Goal: Information Seeking & Learning: Understand process/instructions

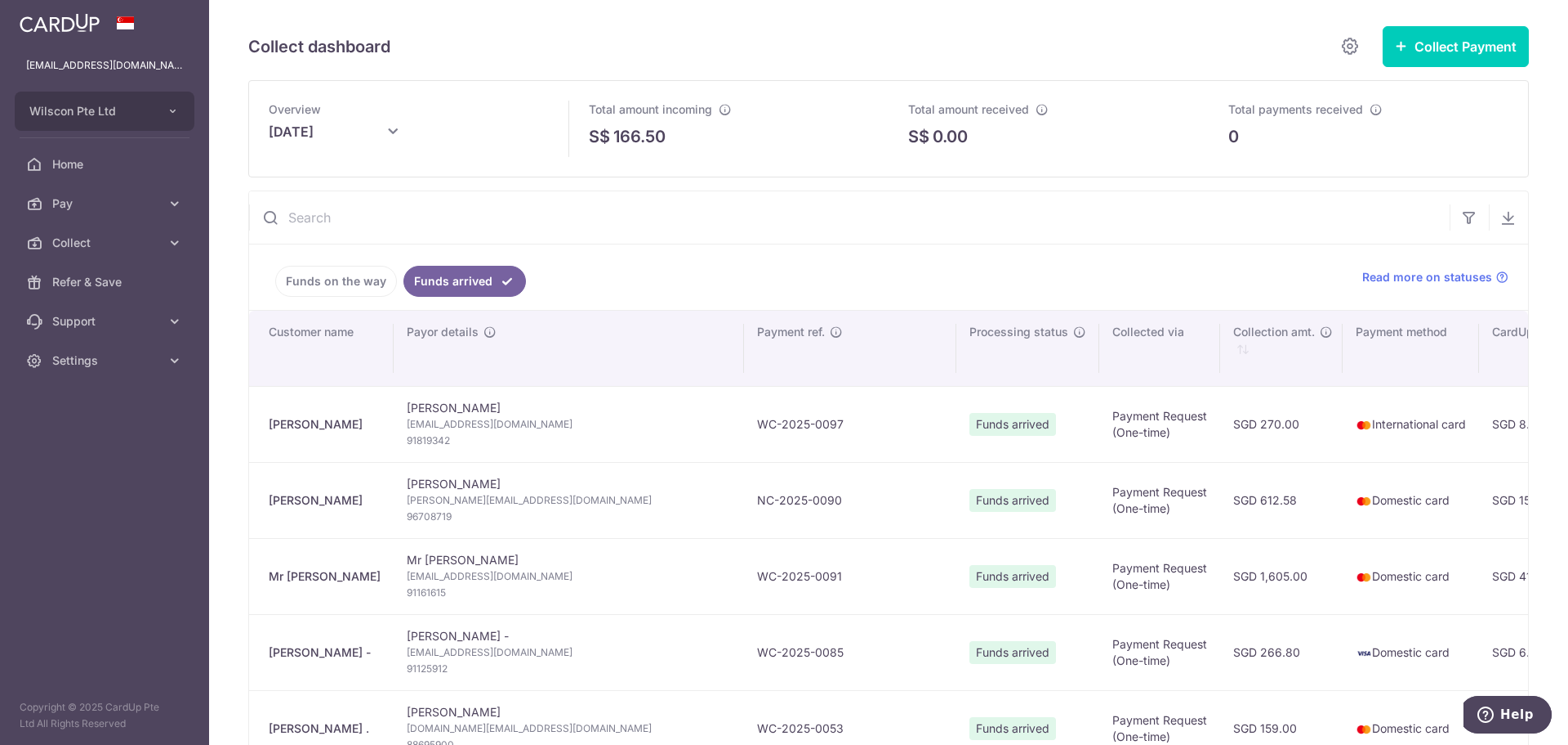
scroll to position [12, 0]
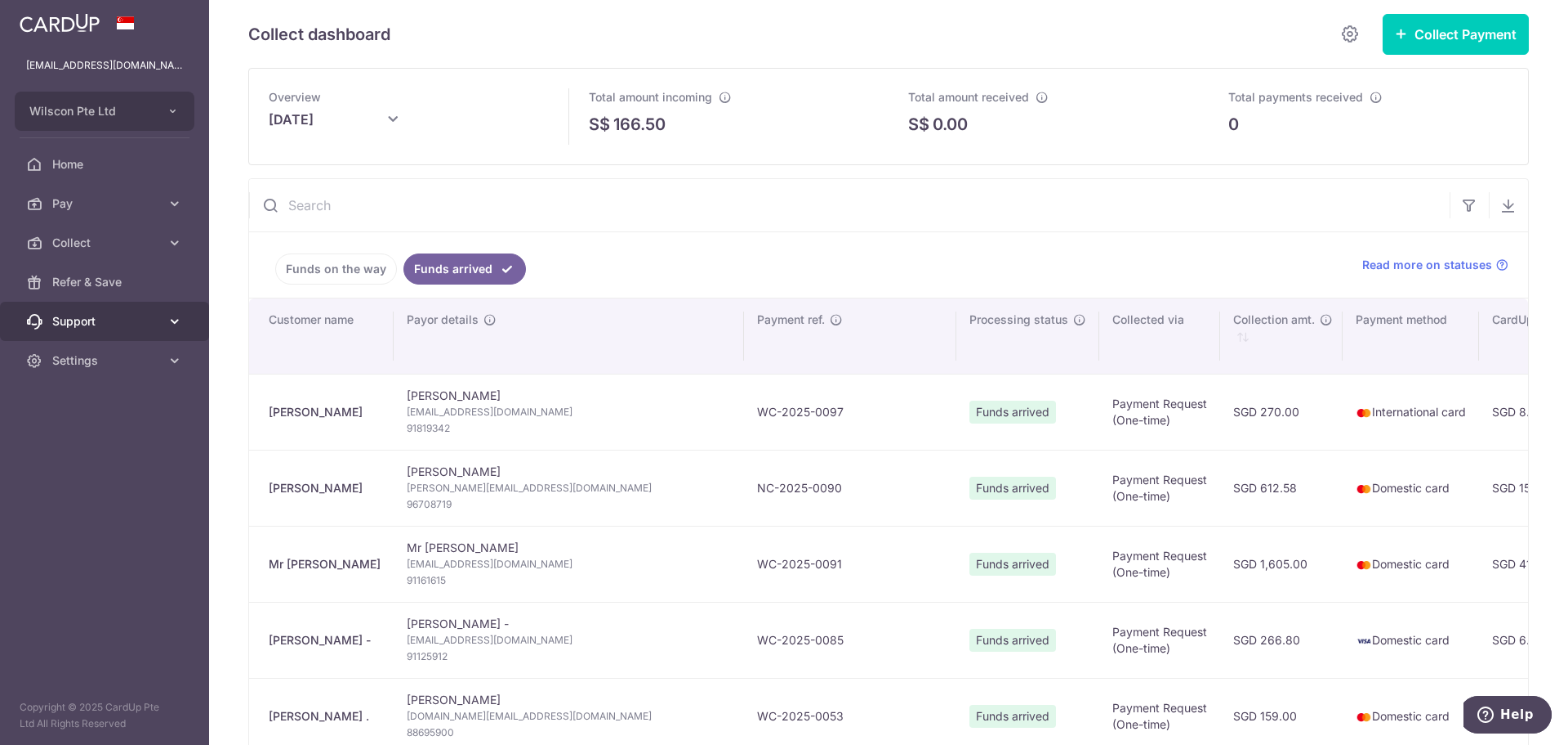
click at [123, 316] on span "Support" at bounding box center [106, 321] width 107 height 16
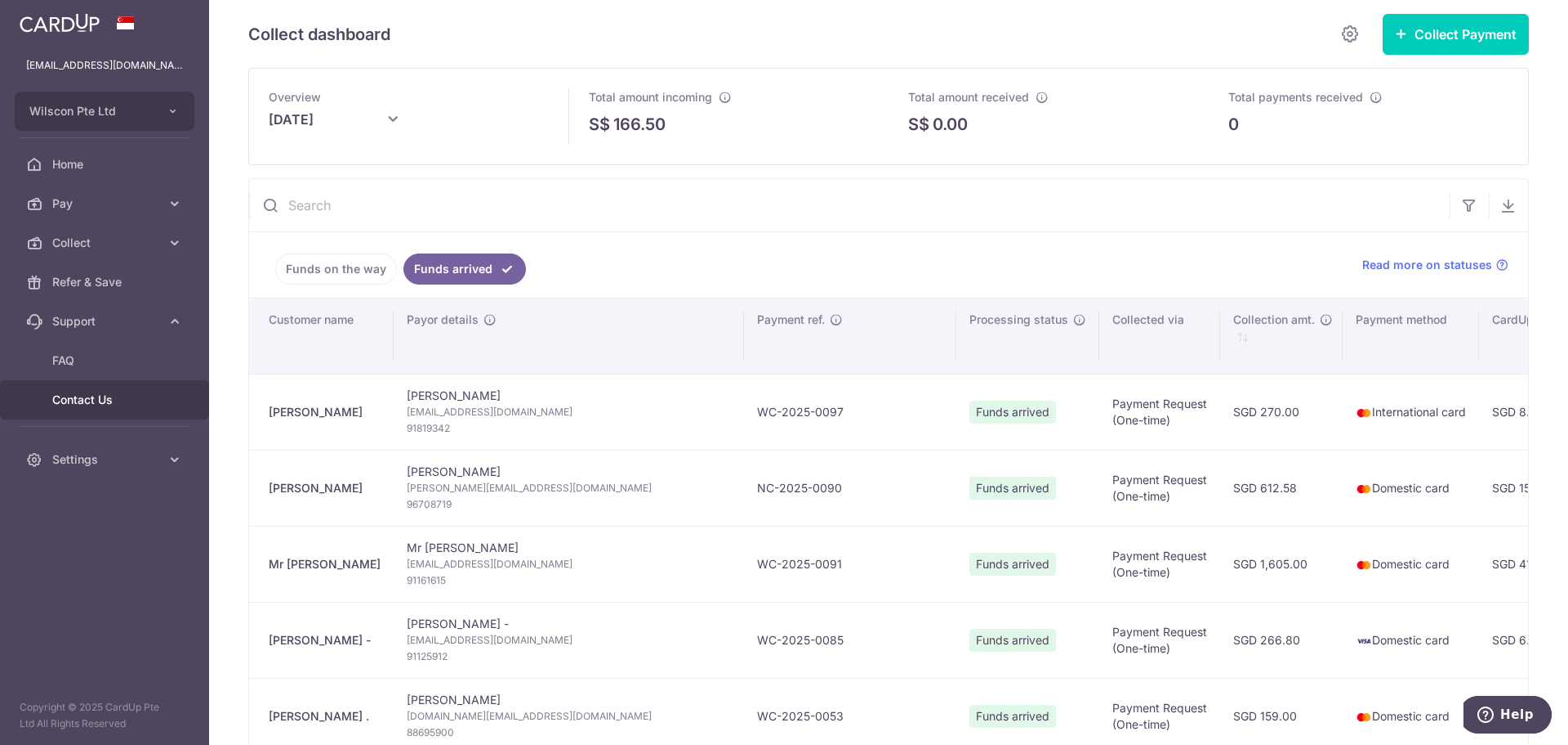
click at [105, 396] on span "Contact Us" at bounding box center [106, 399] width 107 height 16
click at [91, 363] on span "FAQ" at bounding box center [106, 360] width 107 height 16
click at [115, 243] on span "Collect" at bounding box center [106, 243] width 107 height 16
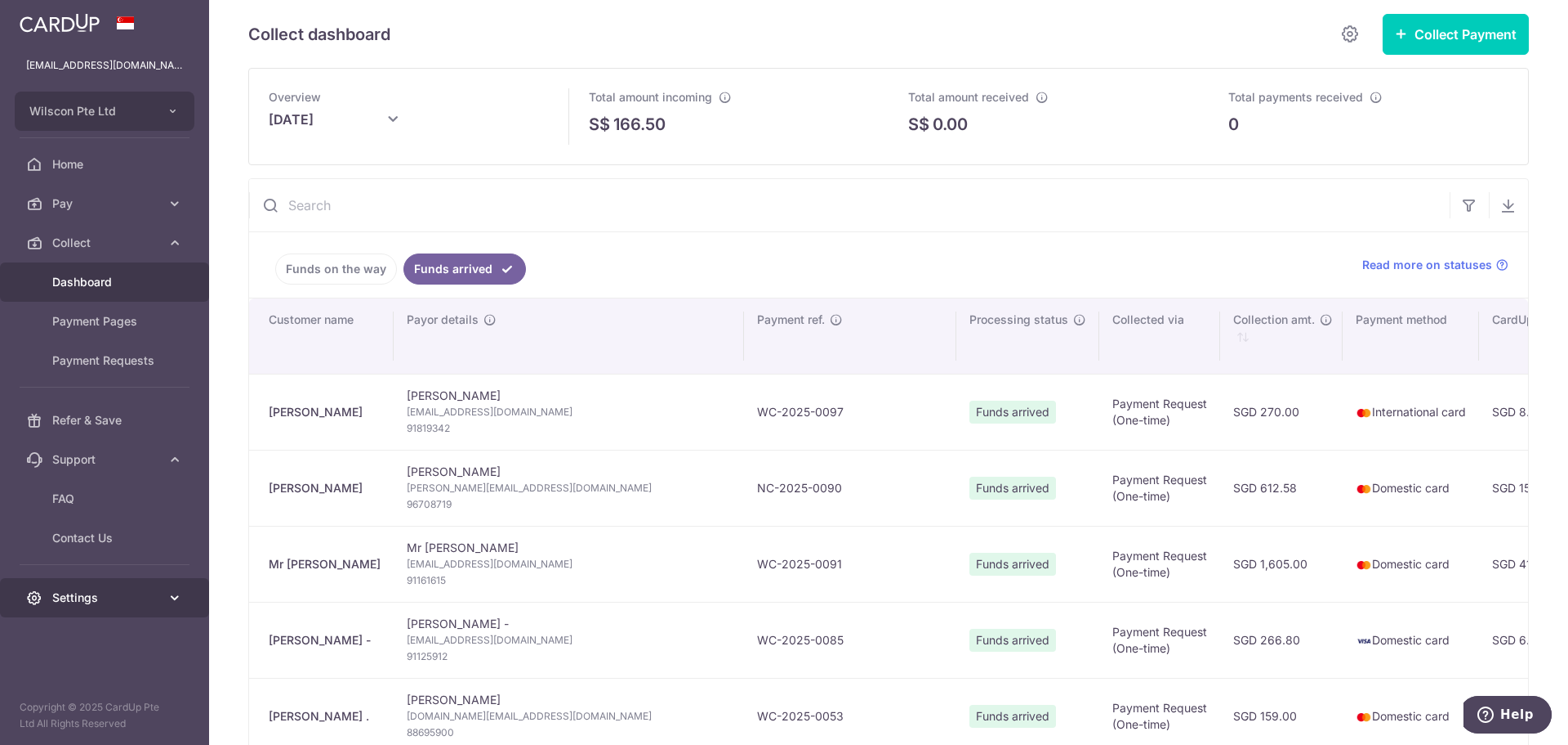
click at [108, 599] on span "Settings" at bounding box center [106, 597] width 107 height 16
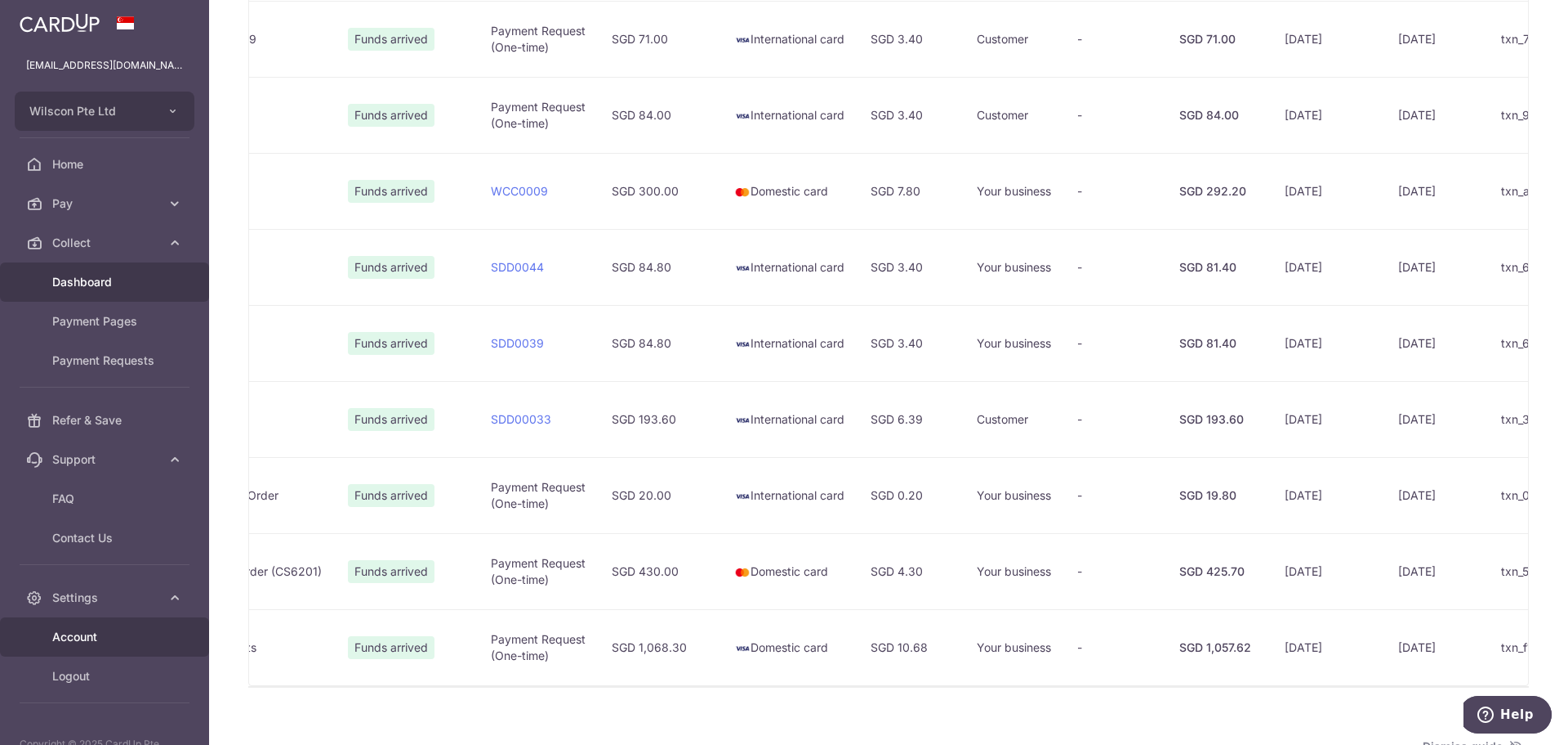
scroll to position [0, 666]
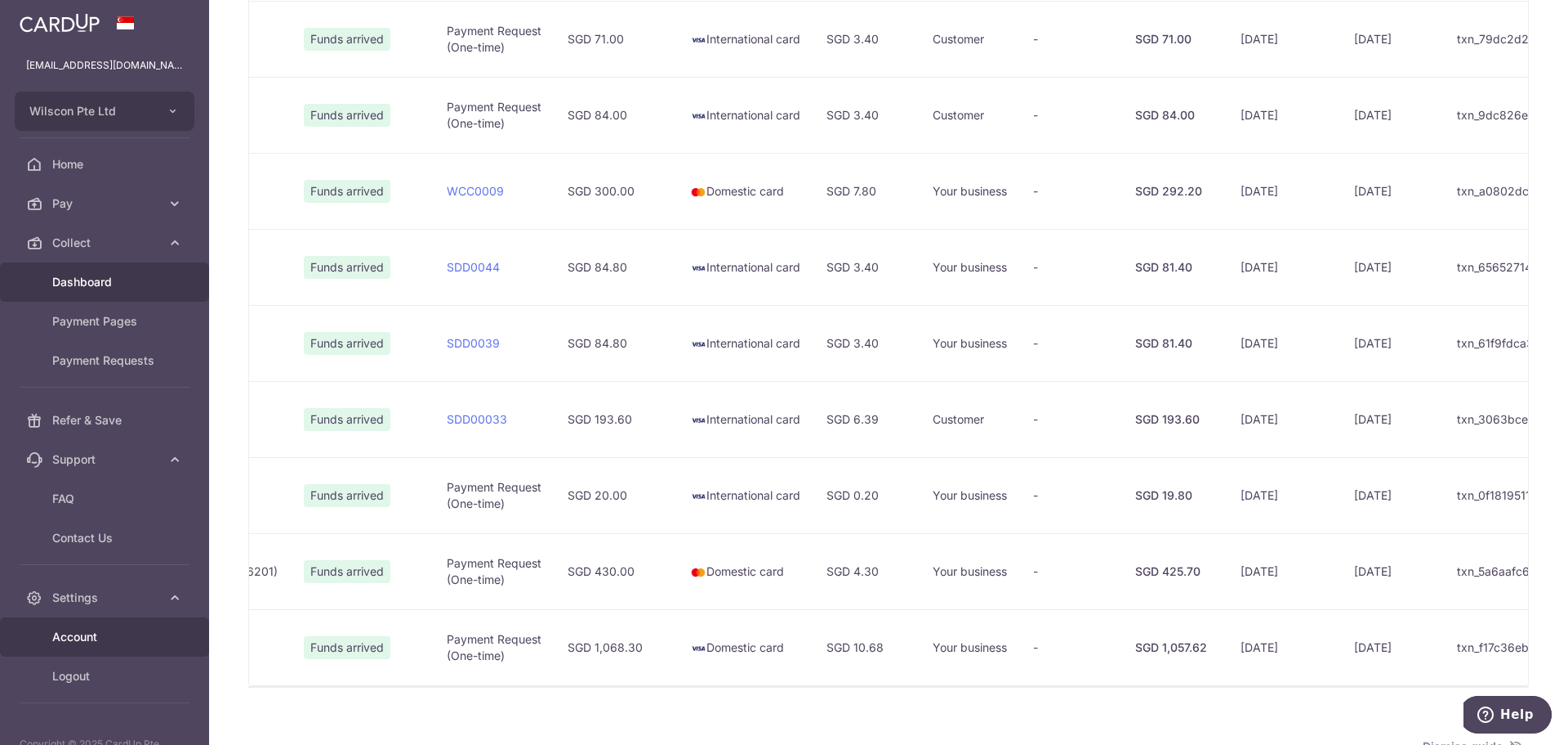
drag, startPoint x: 1348, startPoint y: 648, endPoint x: 1253, endPoint y: 646, distance: 95.0
click at [1253, 646] on tr "[PERSON_NAME] [PERSON_NAME] [EMAIL_ADDRESS][DOMAIN_NAME] 81291548 Nasty Cookie …" at bounding box center [643, 647] width 2119 height 76
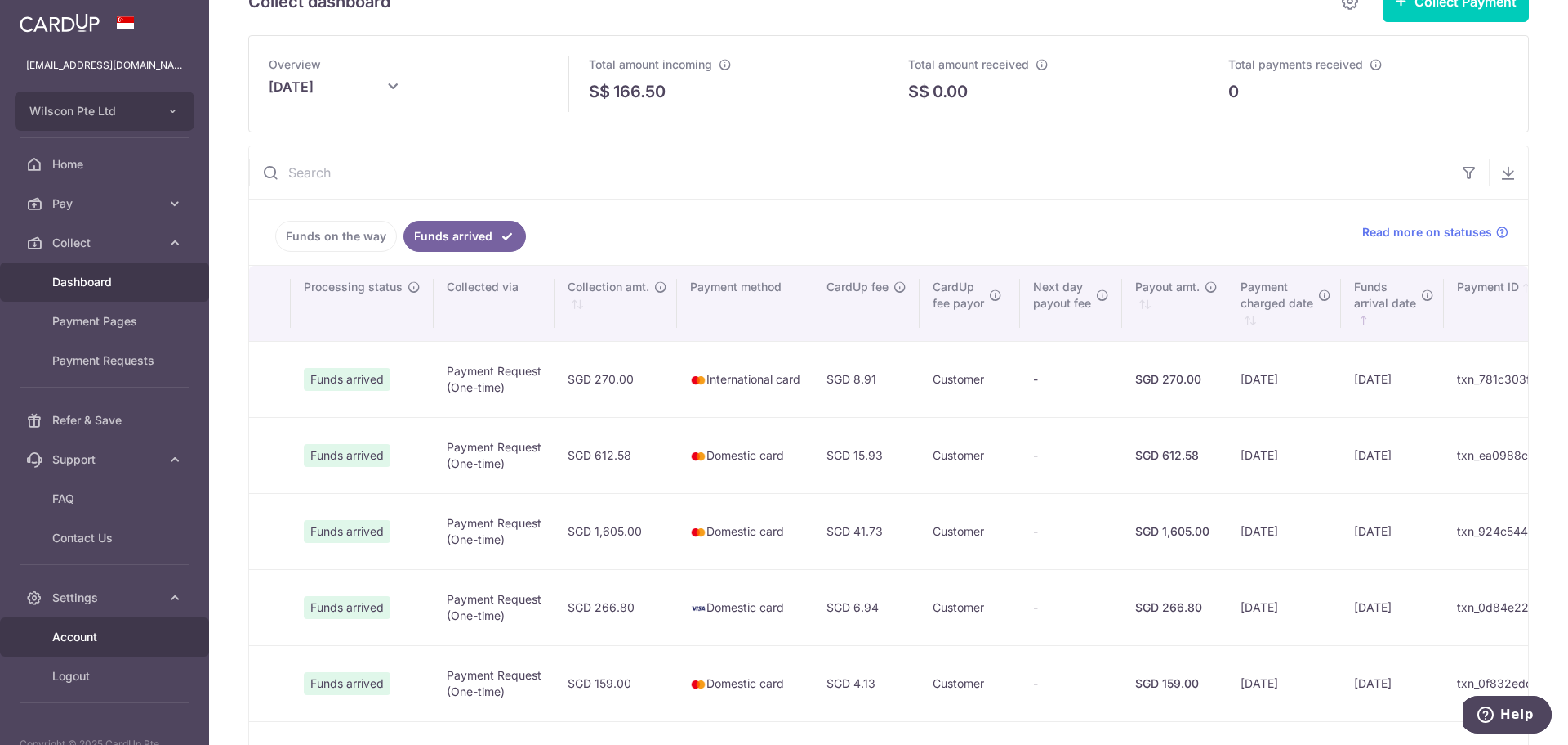
scroll to position [0, 0]
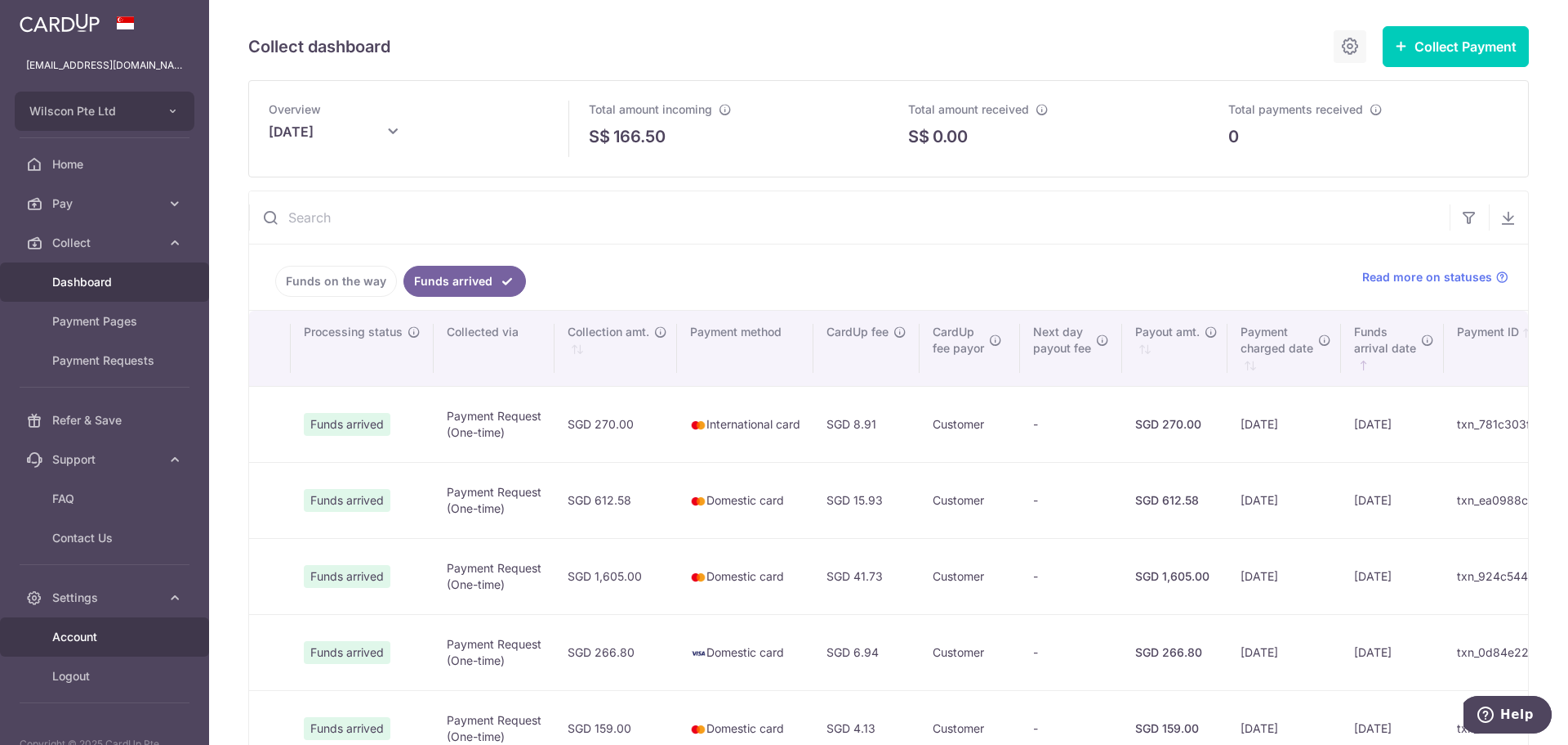
click at [1347, 44] on link at bounding box center [1350, 47] width 32 height 32
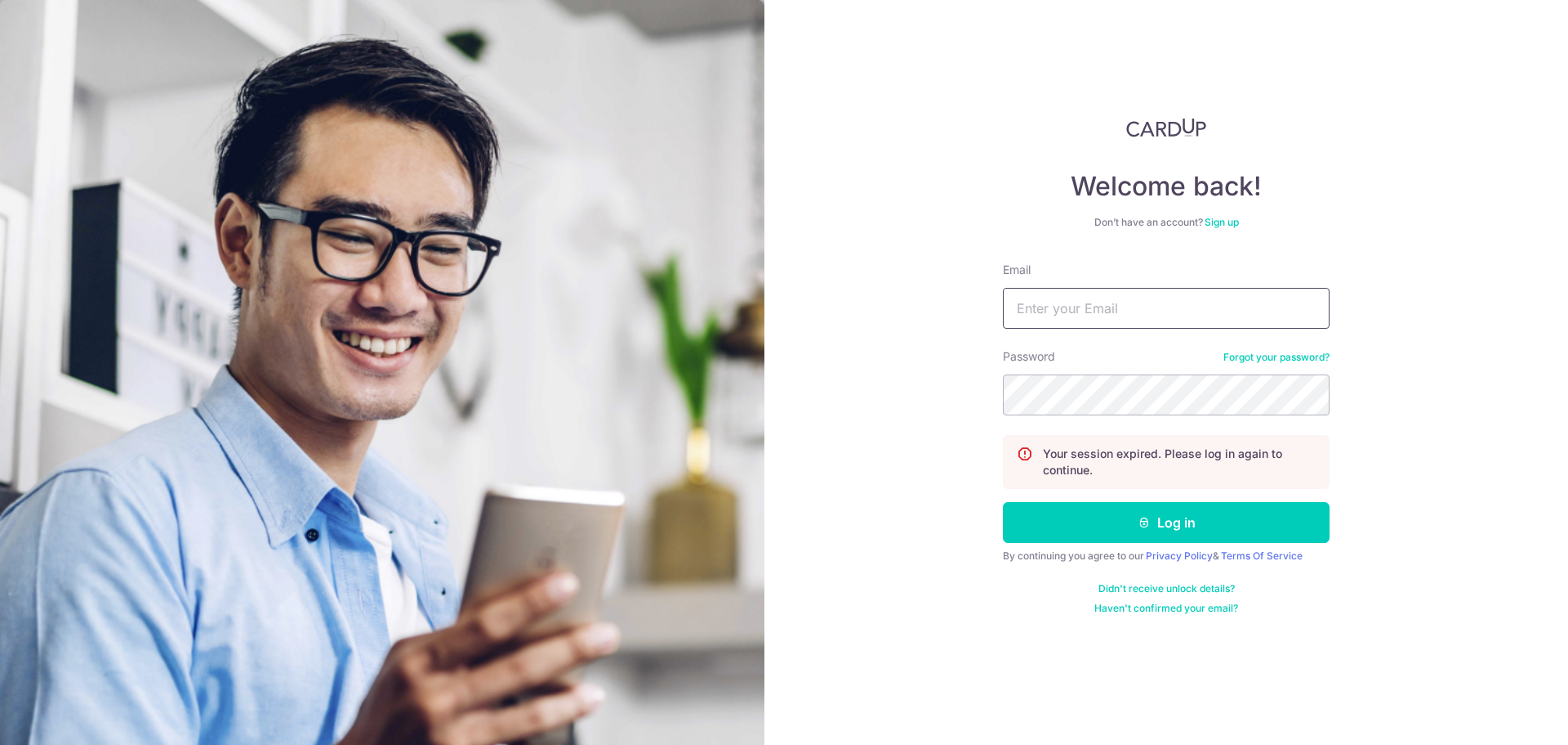
type input "[EMAIL_ADDRESS][DOMAIN_NAME]"
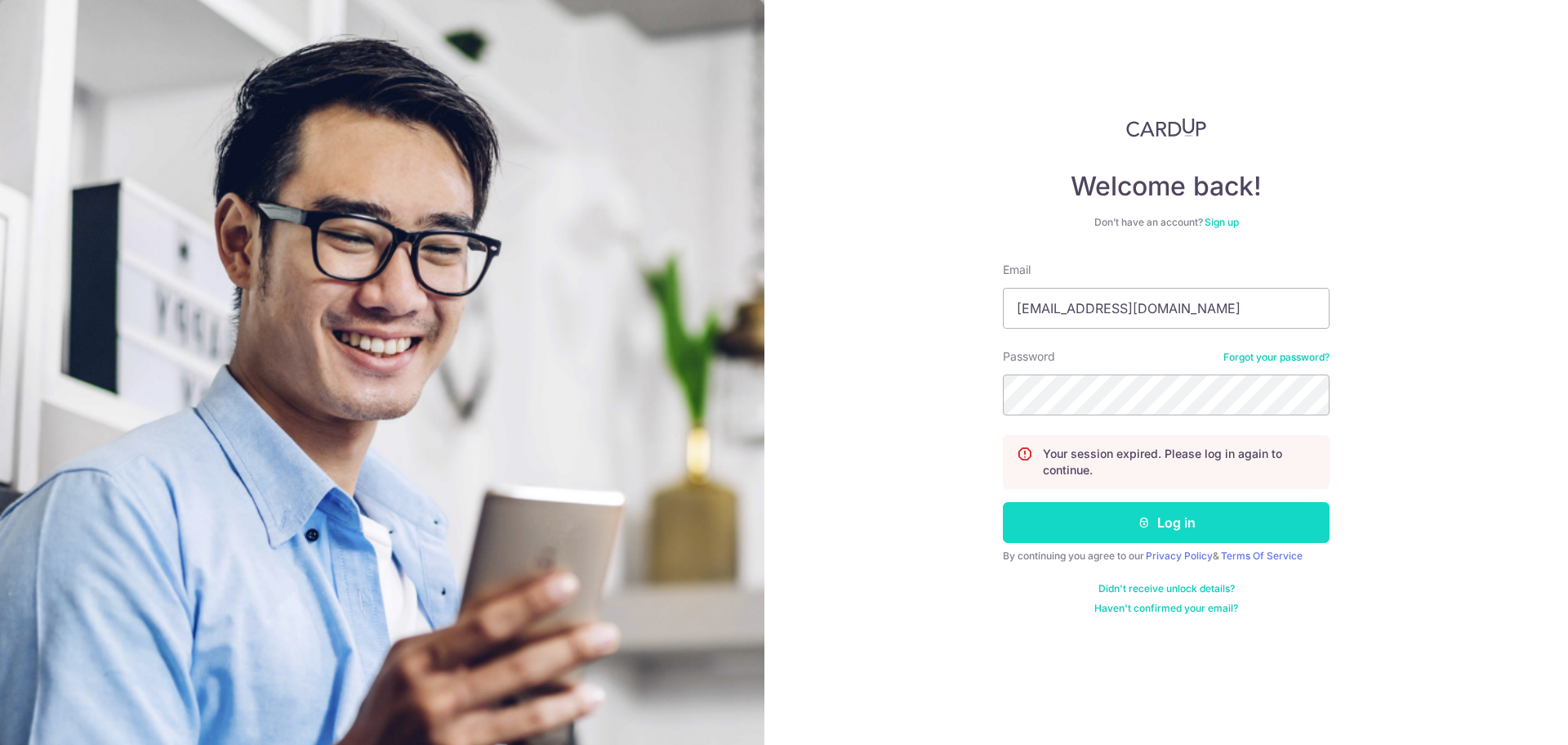
click at [1122, 537] on button "Log in" at bounding box center [1167, 521] width 327 height 41
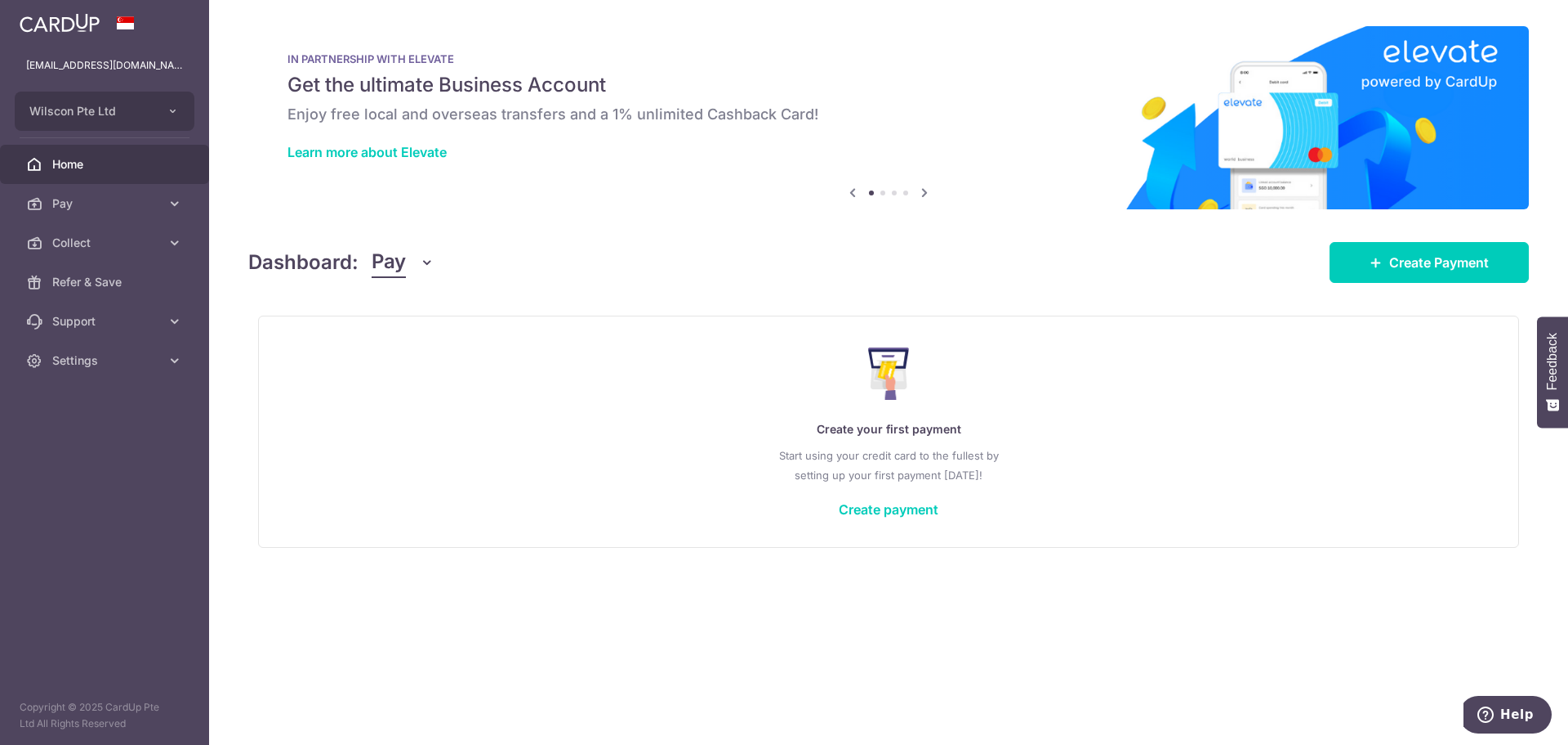
click at [407, 263] on button "Pay" at bounding box center [403, 262] width 63 height 31
click at [146, 238] on span "Collect" at bounding box center [106, 243] width 107 height 16
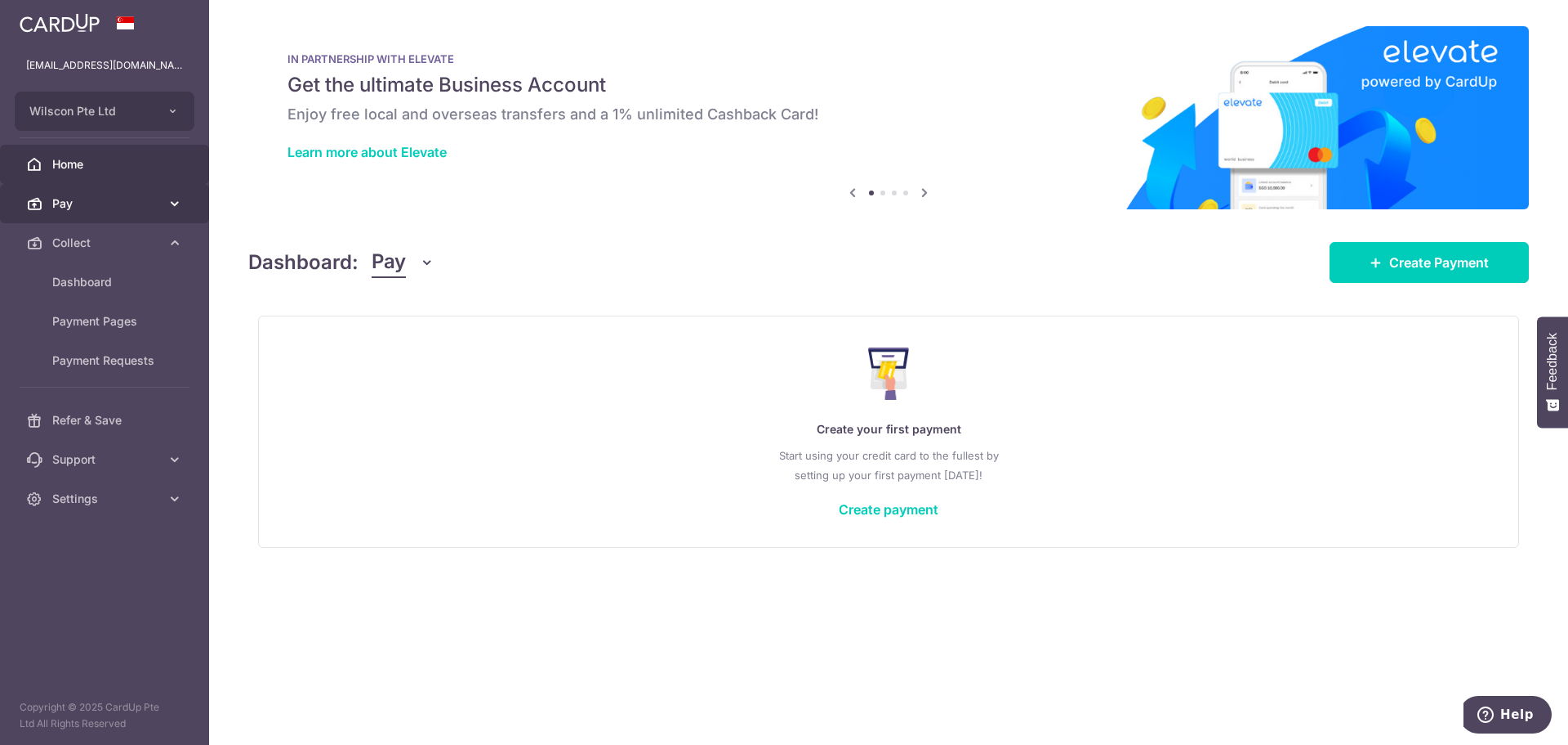
click at [150, 208] on span "Pay" at bounding box center [106, 203] width 107 height 16
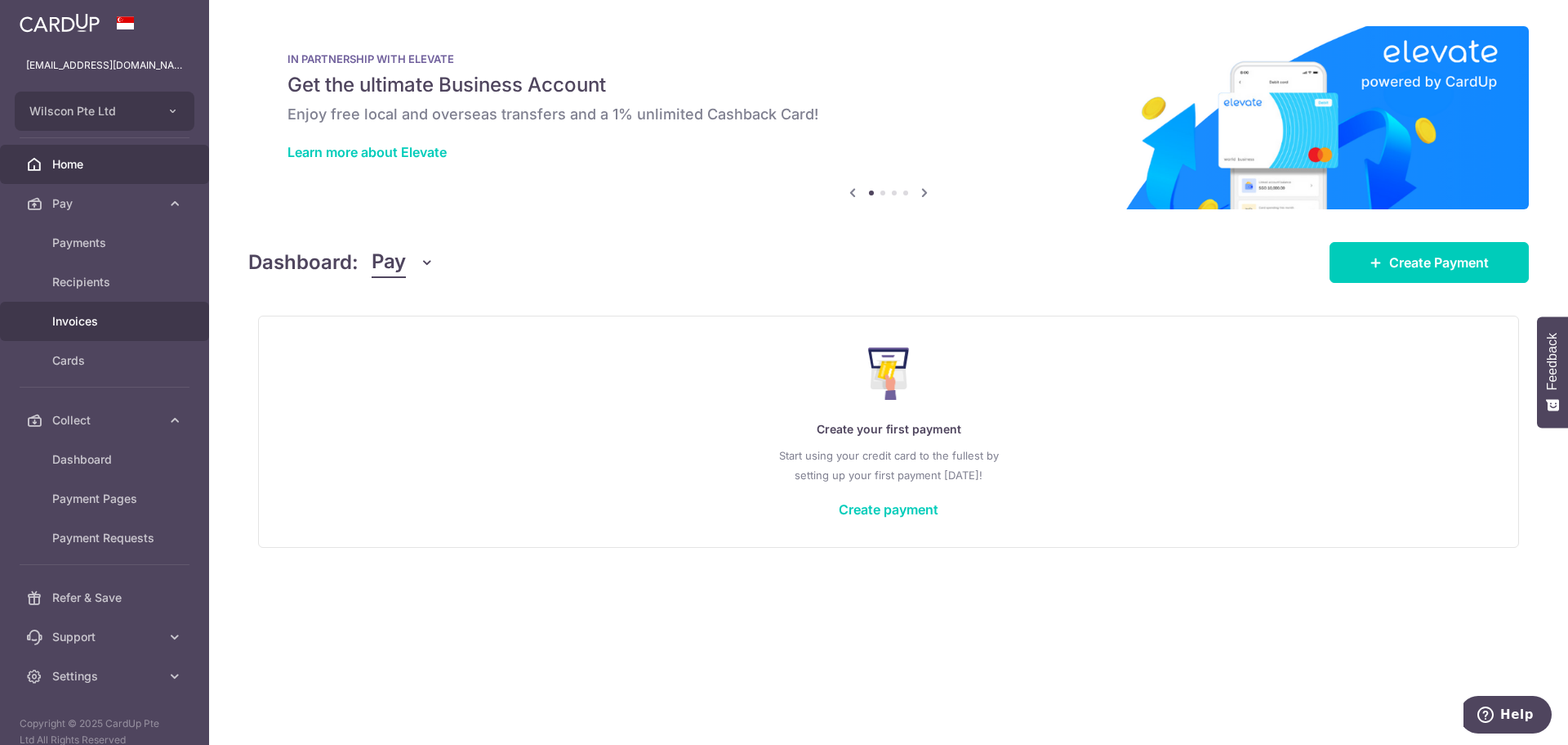
click at [136, 333] on link "Invoices" at bounding box center [105, 321] width 209 height 39
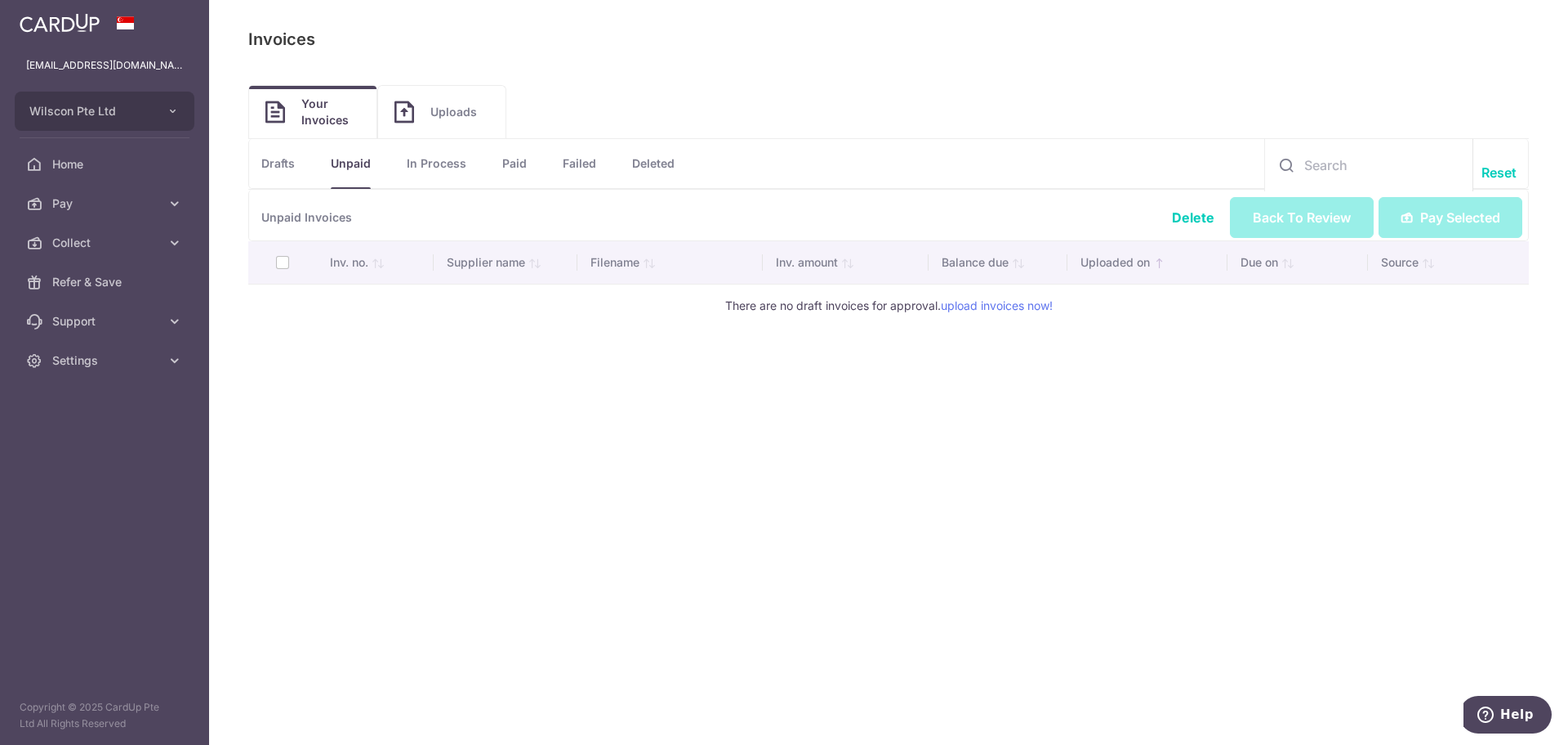
click at [431, 151] on link "In Process" at bounding box center [436, 164] width 60 height 49
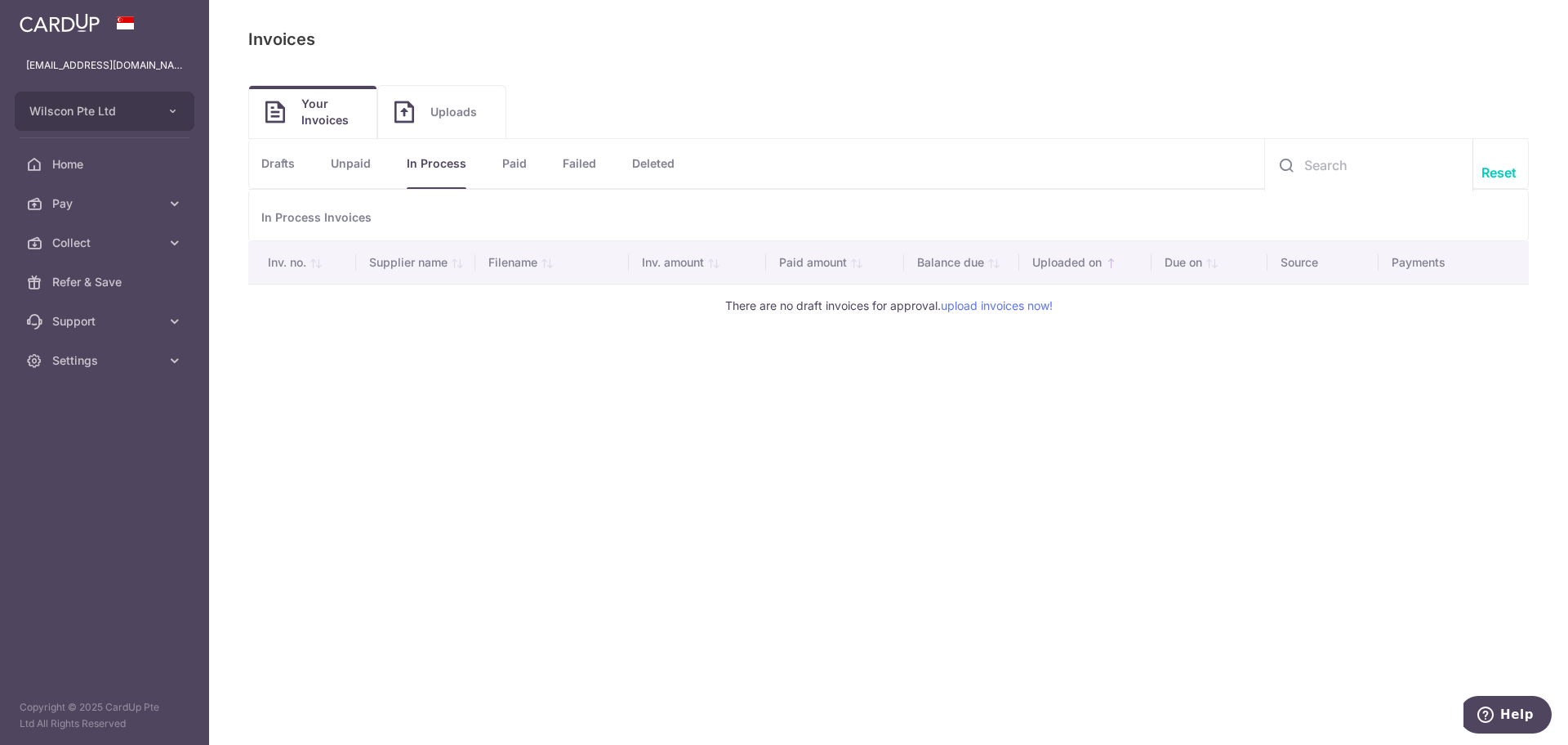
click at [413, 89] on link "Uploads" at bounding box center [442, 111] width 127 height 52
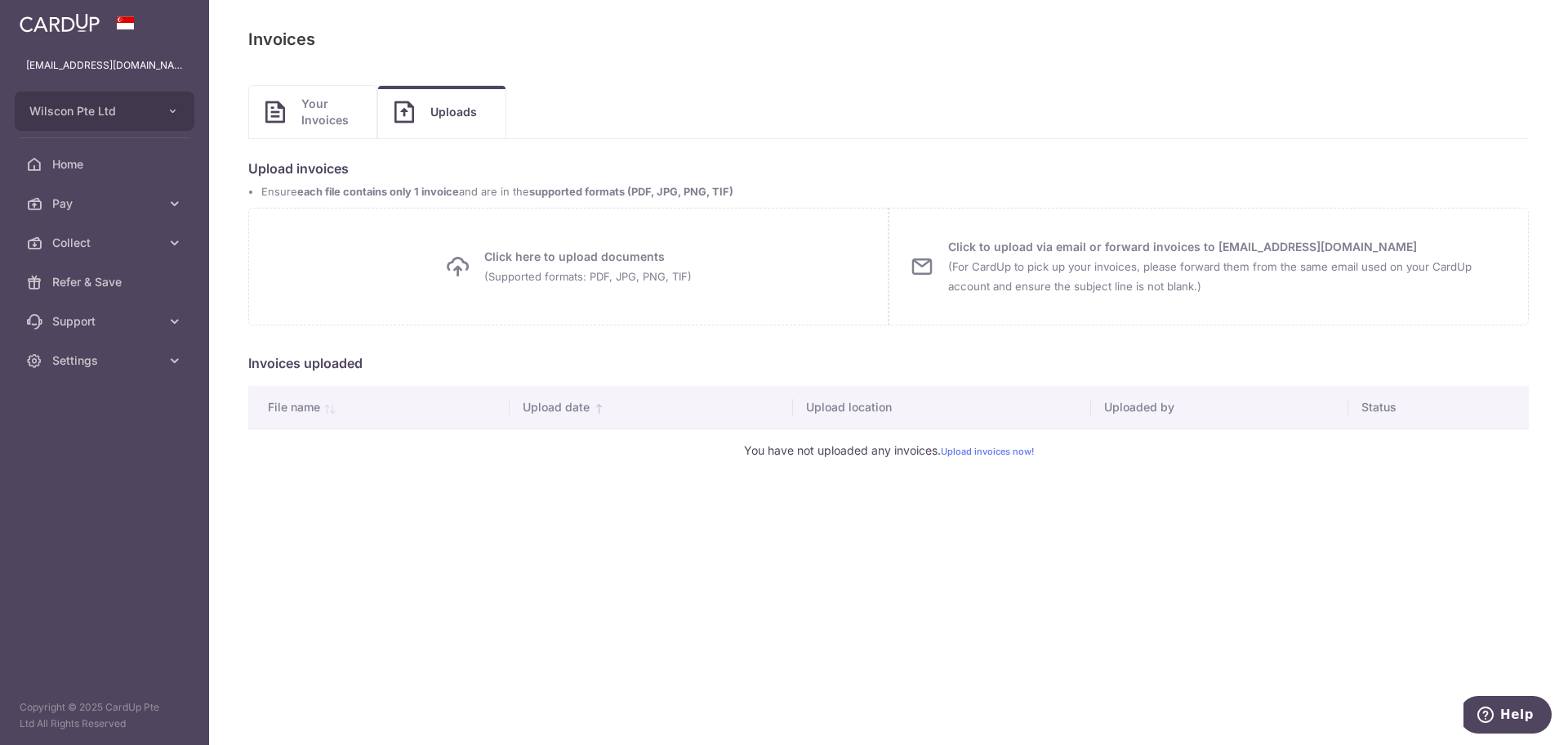
click at [351, 127] on span "Your Invoices" at bounding box center [331, 112] width 59 height 32
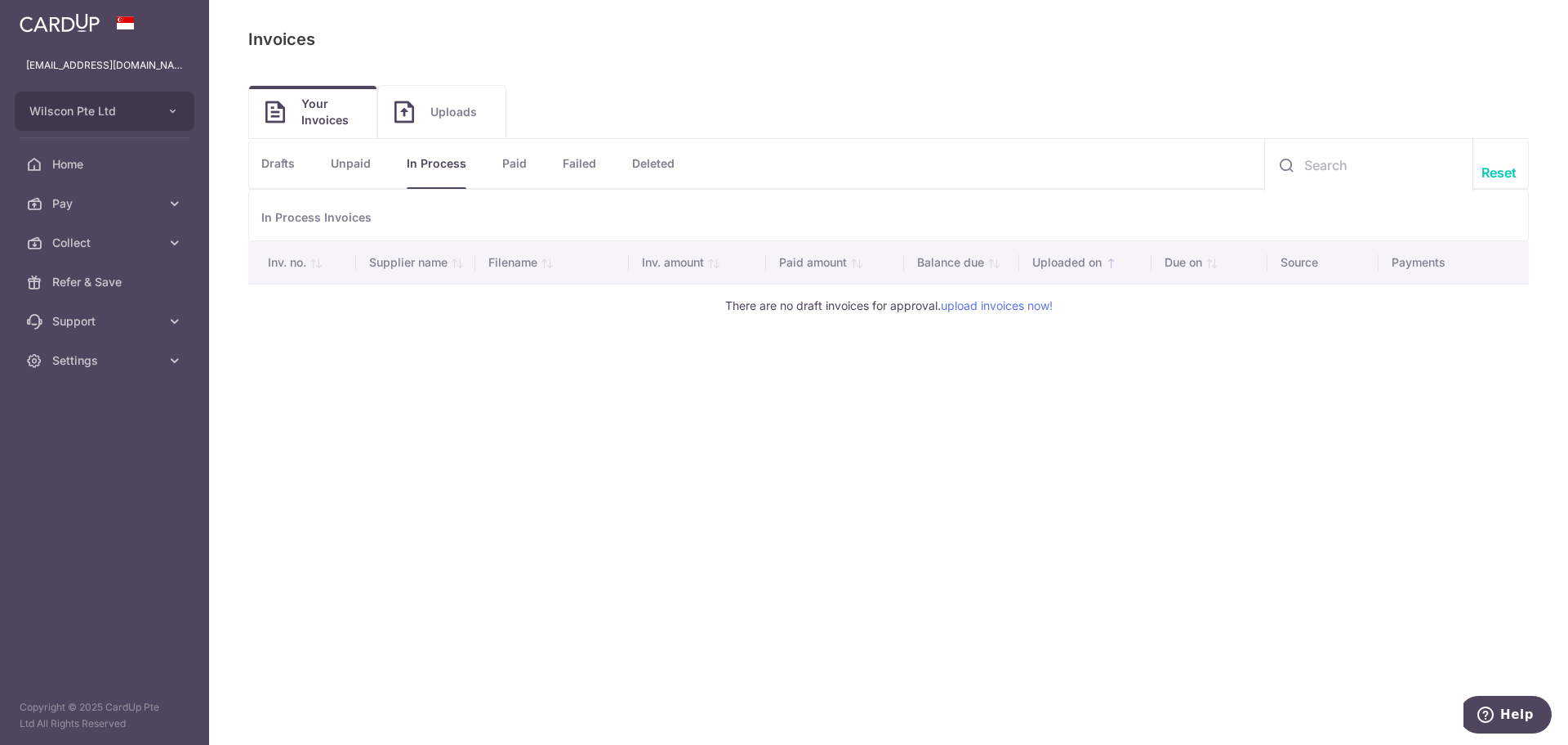
click at [291, 167] on link "Drafts" at bounding box center [278, 164] width 33 height 49
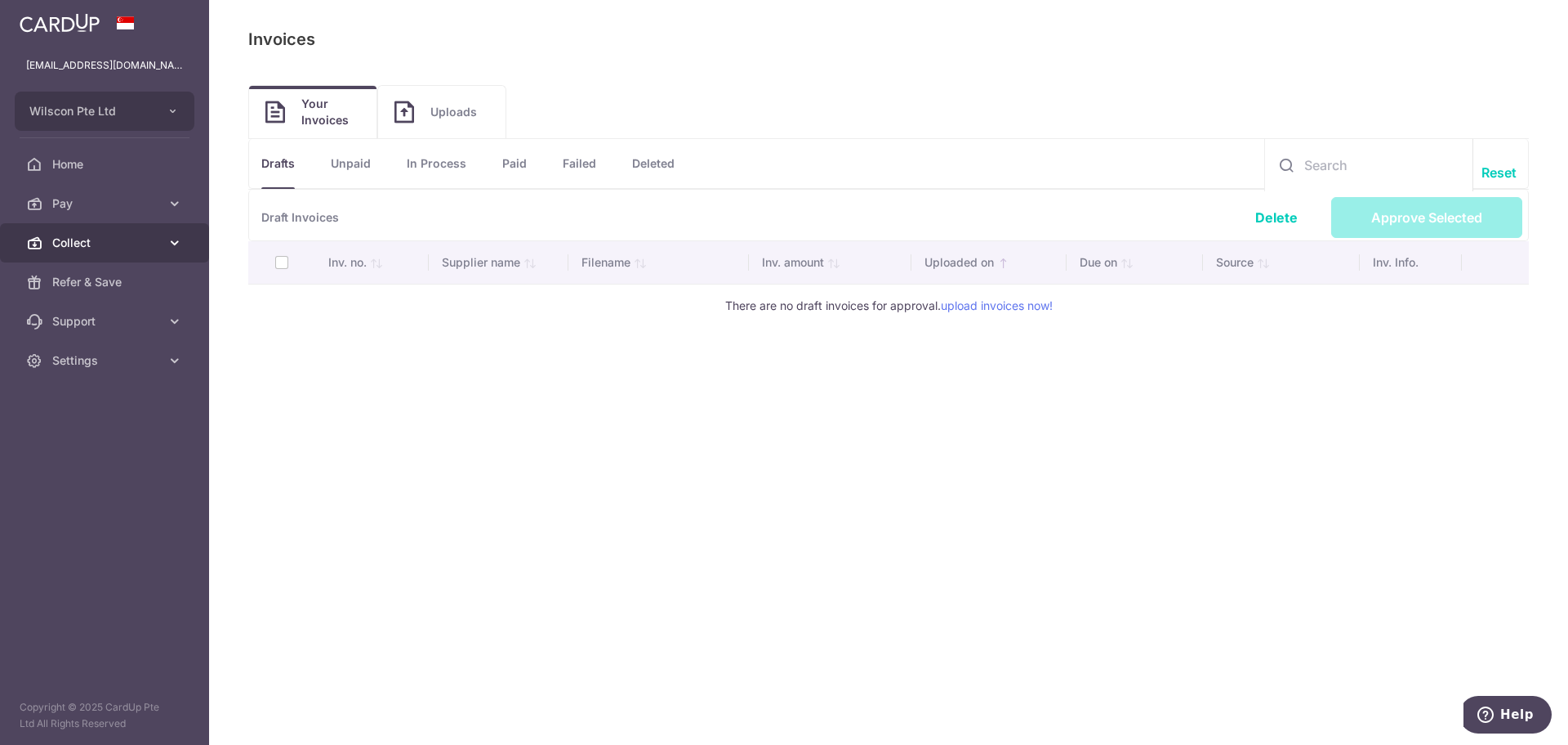
click at [159, 245] on span "Collect" at bounding box center [106, 243] width 107 height 16
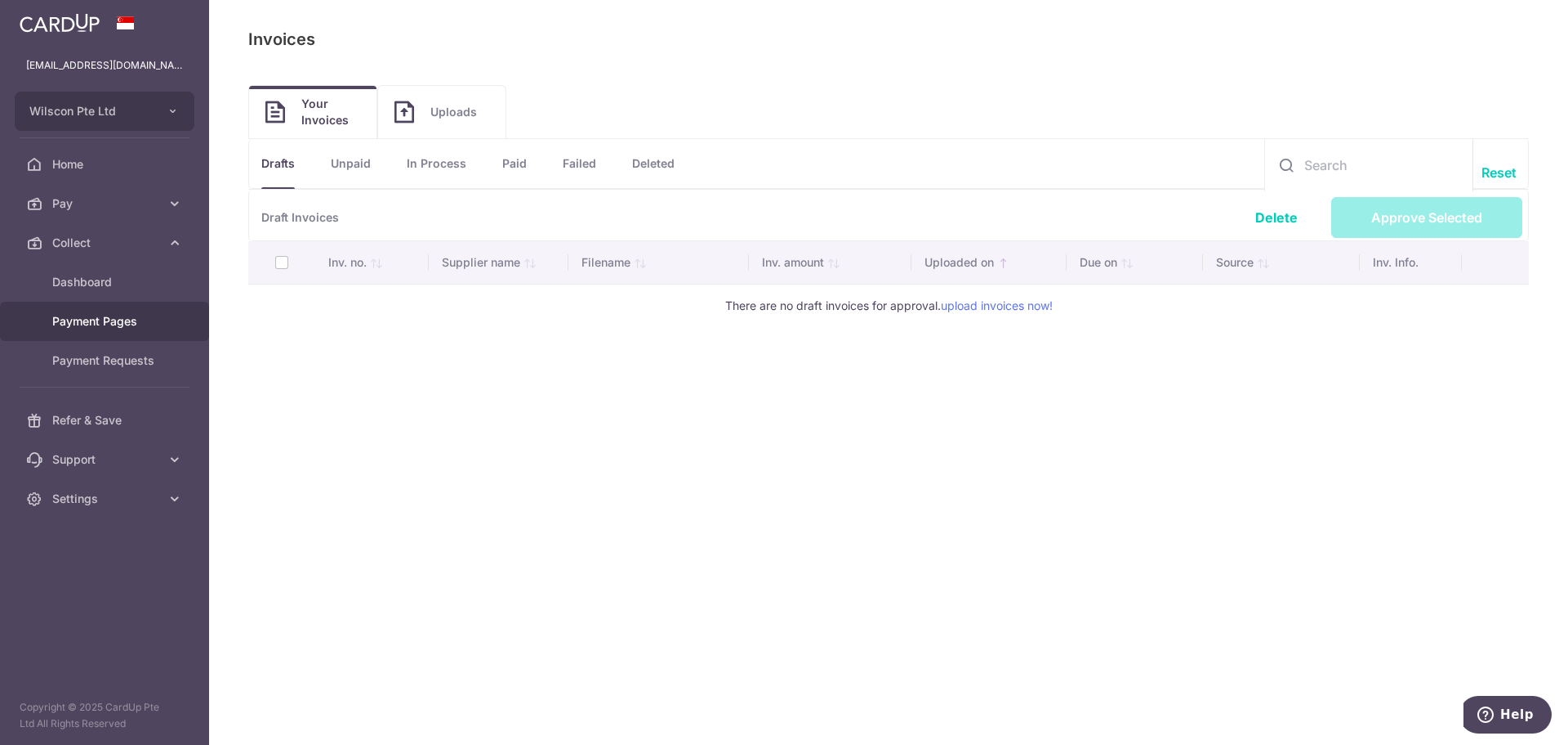
click at [142, 328] on span "Payment Pages" at bounding box center [106, 321] width 107 height 16
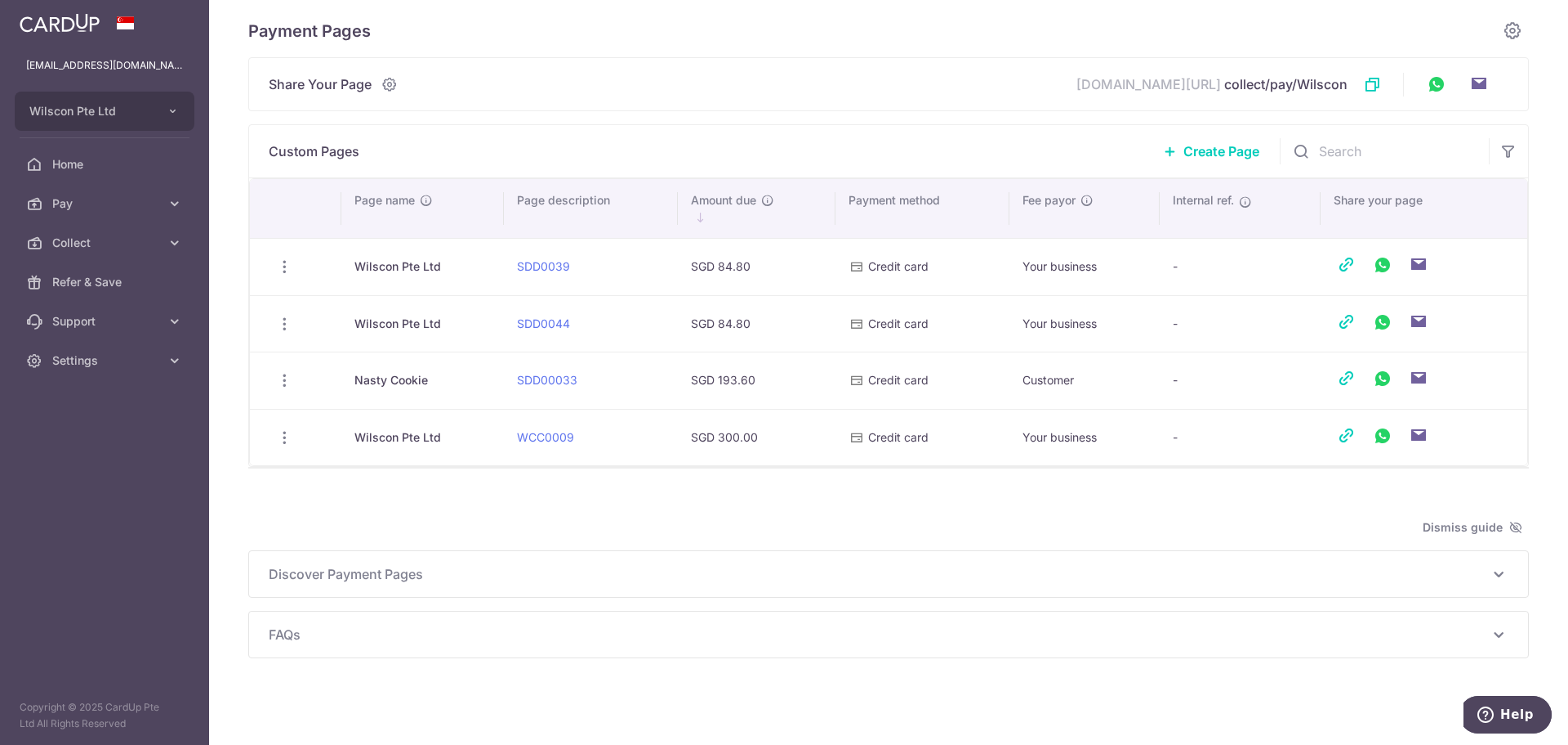
scroll to position [15, 0]
click at [171, 242] on icon at bounding box center [174, 243] width 16 height 16
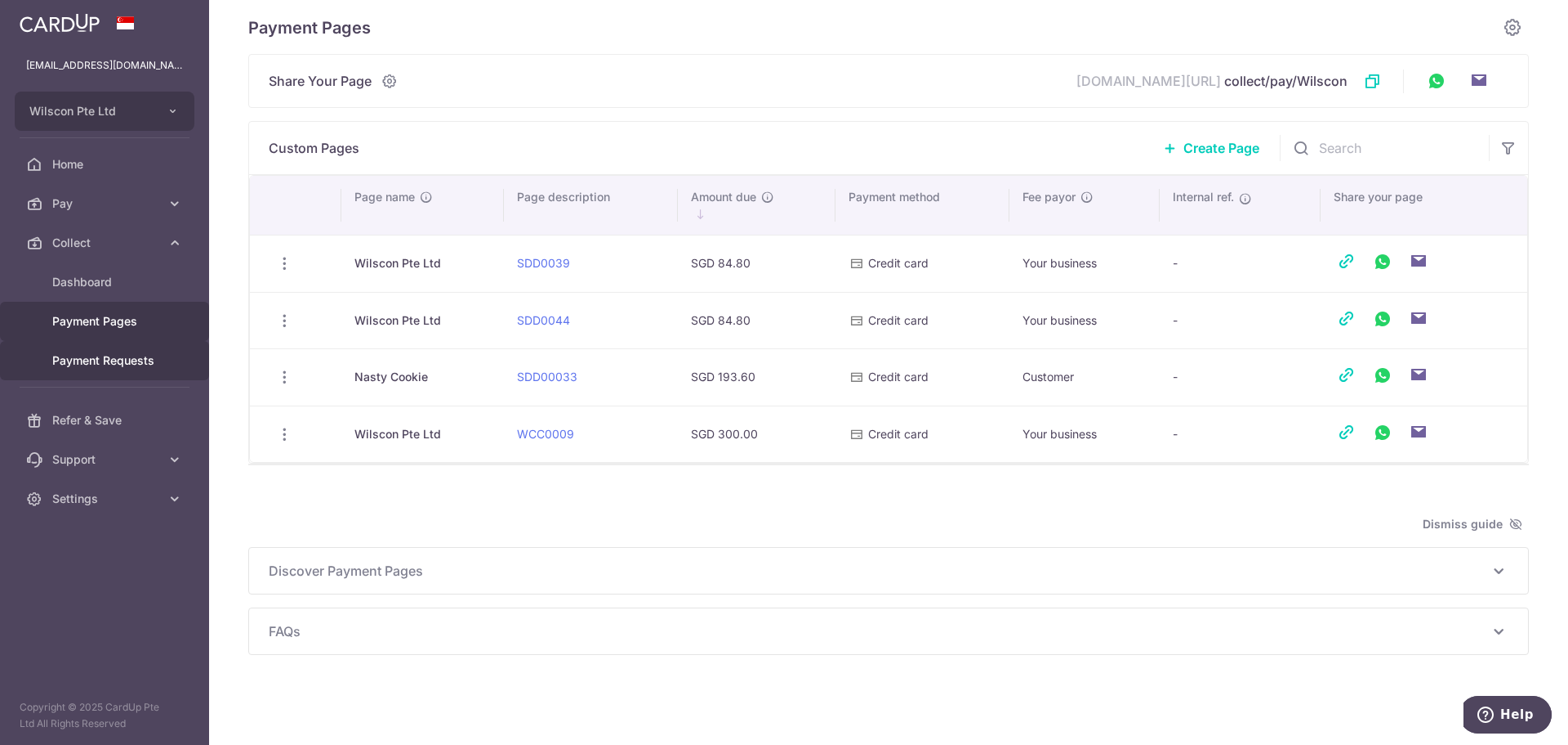
click at [138, 360] on span "Payment Requests" at bounding box center [106, 360] width 107 height 16
click at [1509, 722] on button "Help" at bounding box center [1505, 715] width 92 height 38
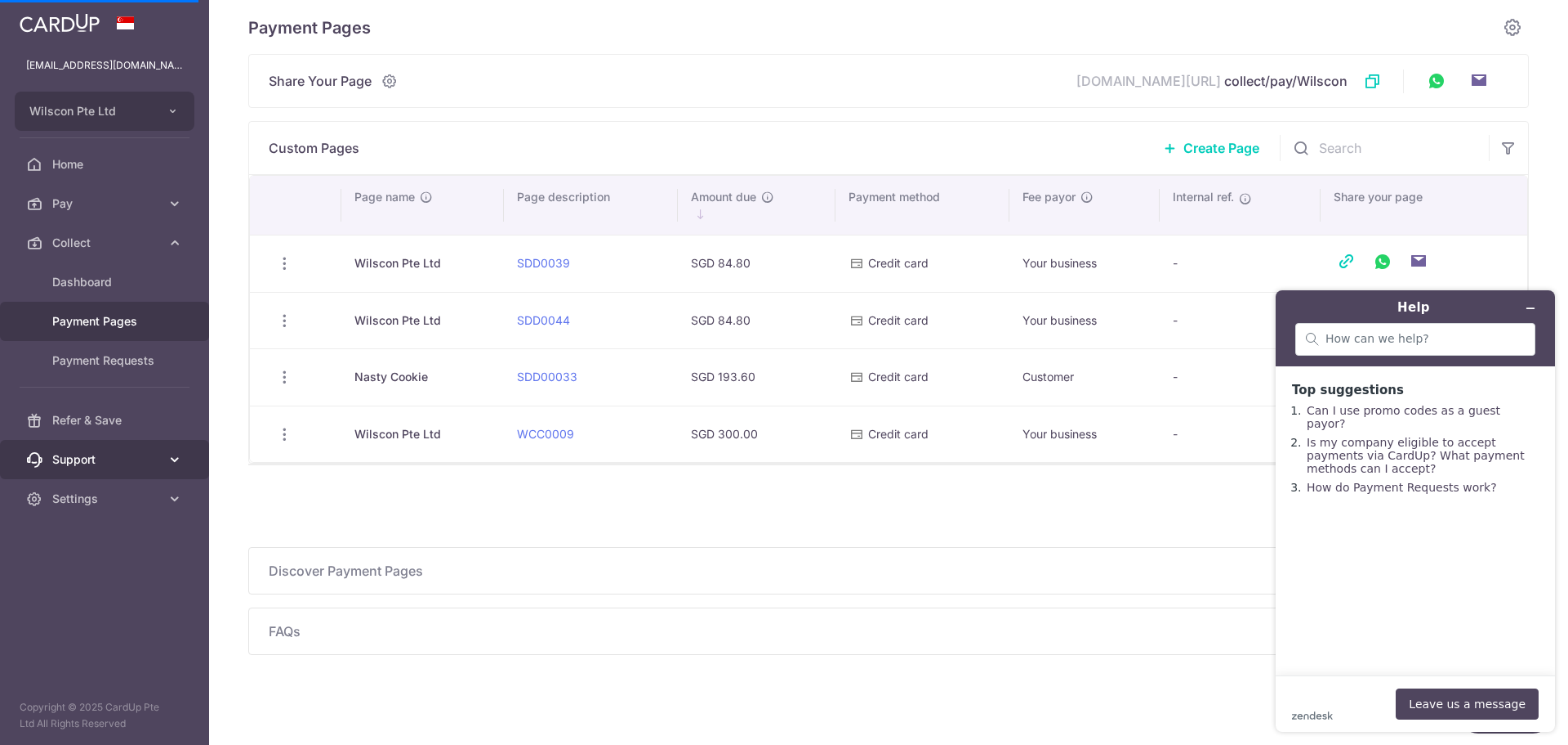
click at [158, 459] on span "Support" at bounding box center [106, 459] width 107 height 16
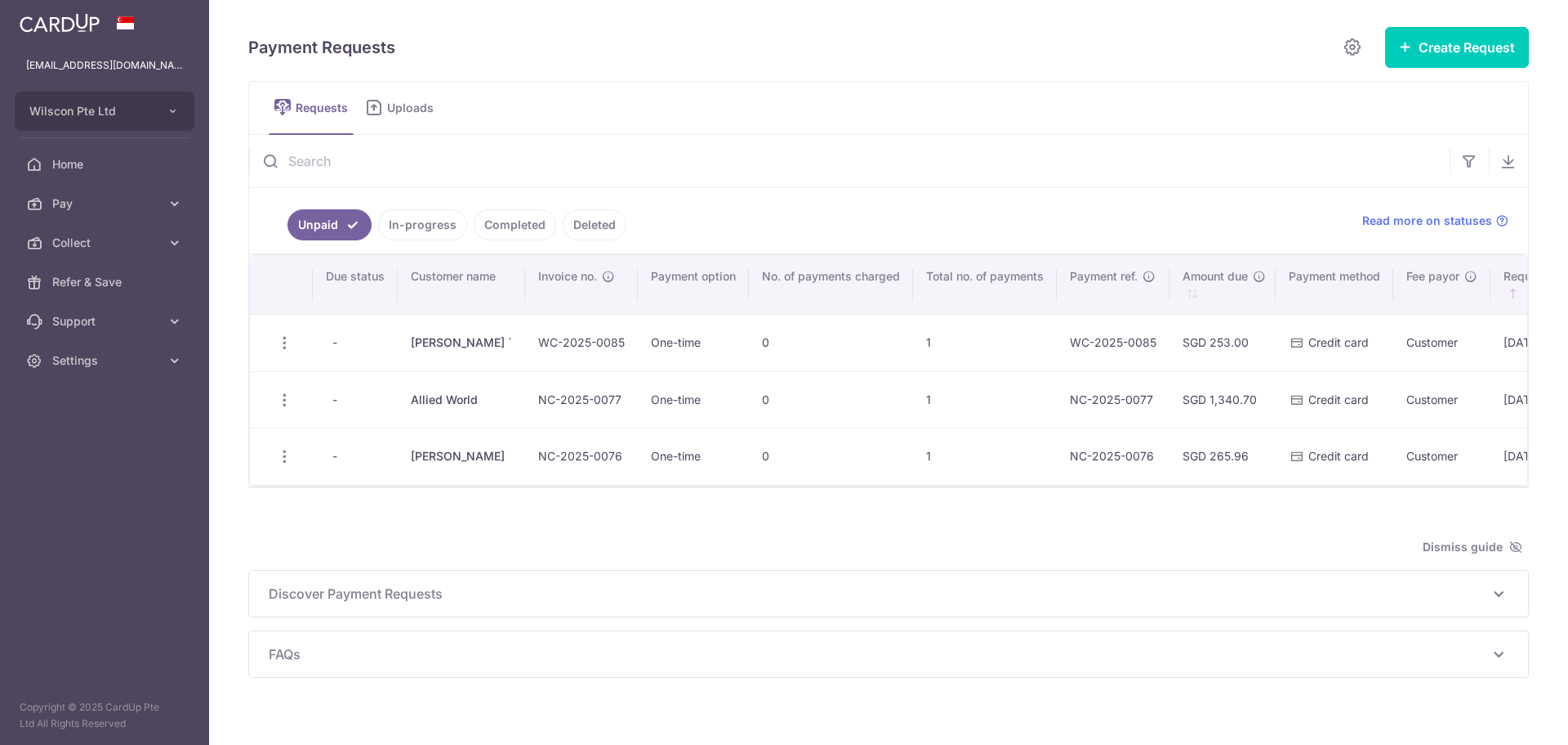
click at [84, 535] on aside "alizalim.nastycookie@gmail.com Wilscon Pte Ltd Add new company Wilscon Pte Ltd …" at bounding box center [105, 372] width 209 height 745
click at [190, 354] on link "Settings" at bounding box center [105, 360] width 209 height 39
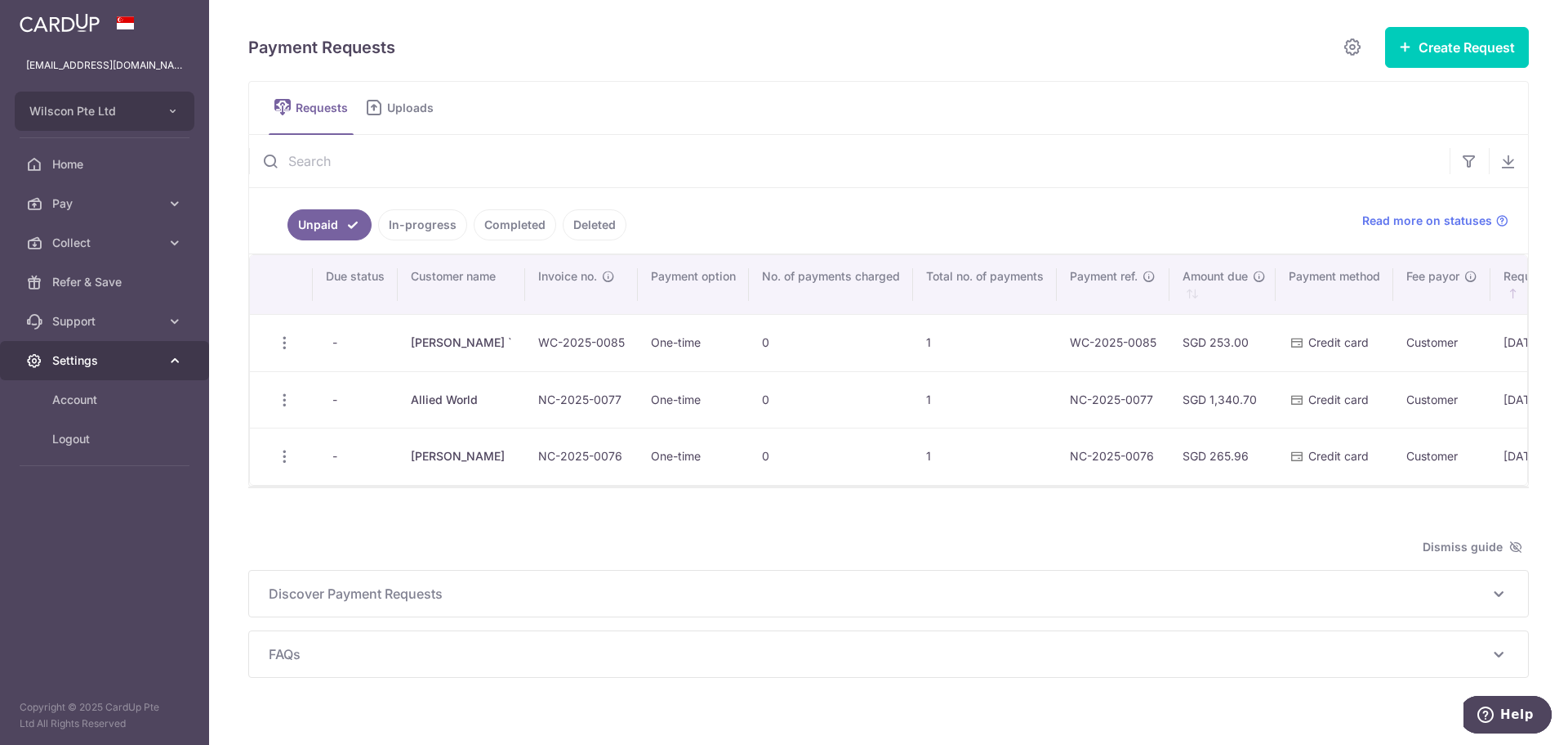
click at [138, 368] on link "Settings" at bounding box center [105, 360] width 209 height 39
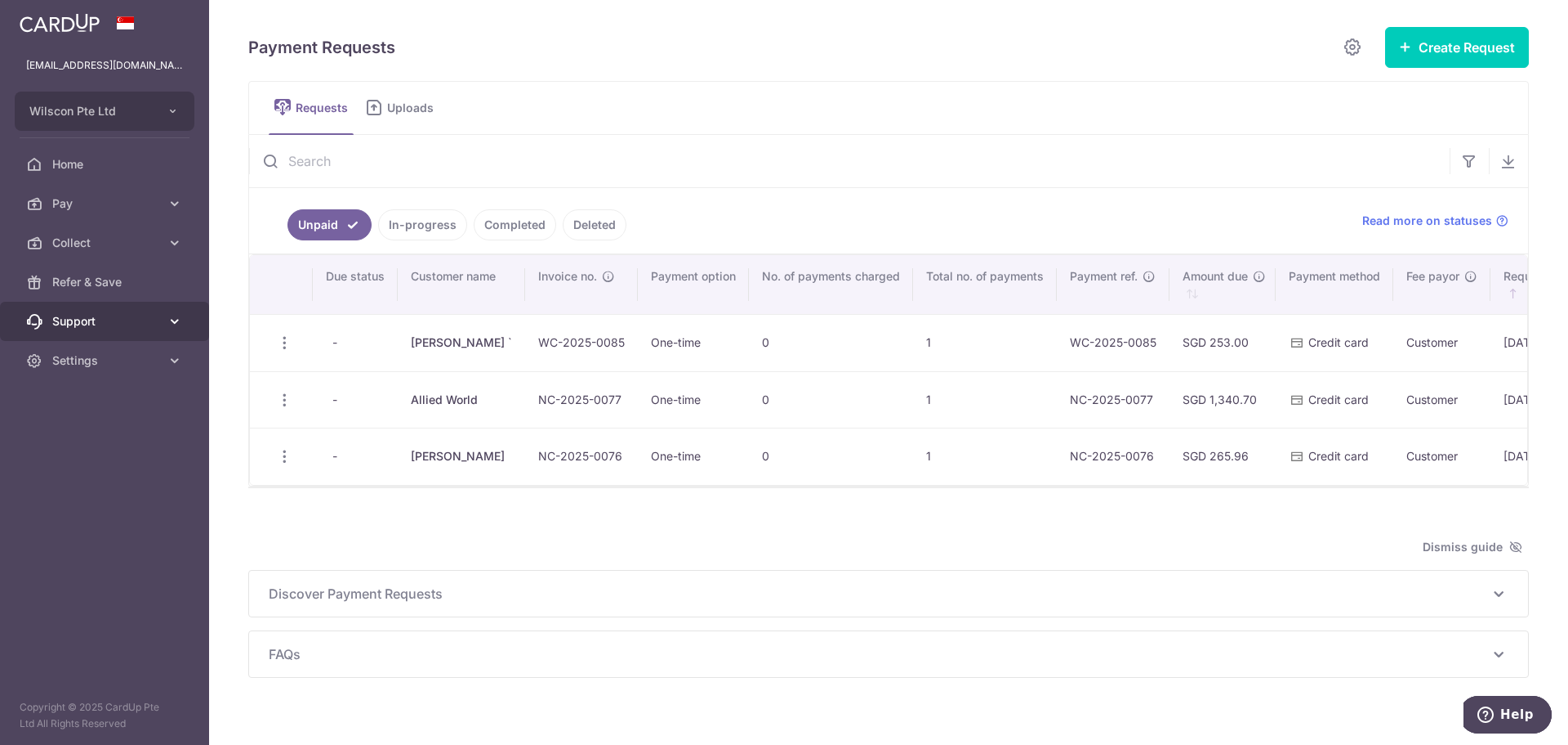
click at [165, 321] on link "Support" at bounding box center [105, 321] width 209 height 39
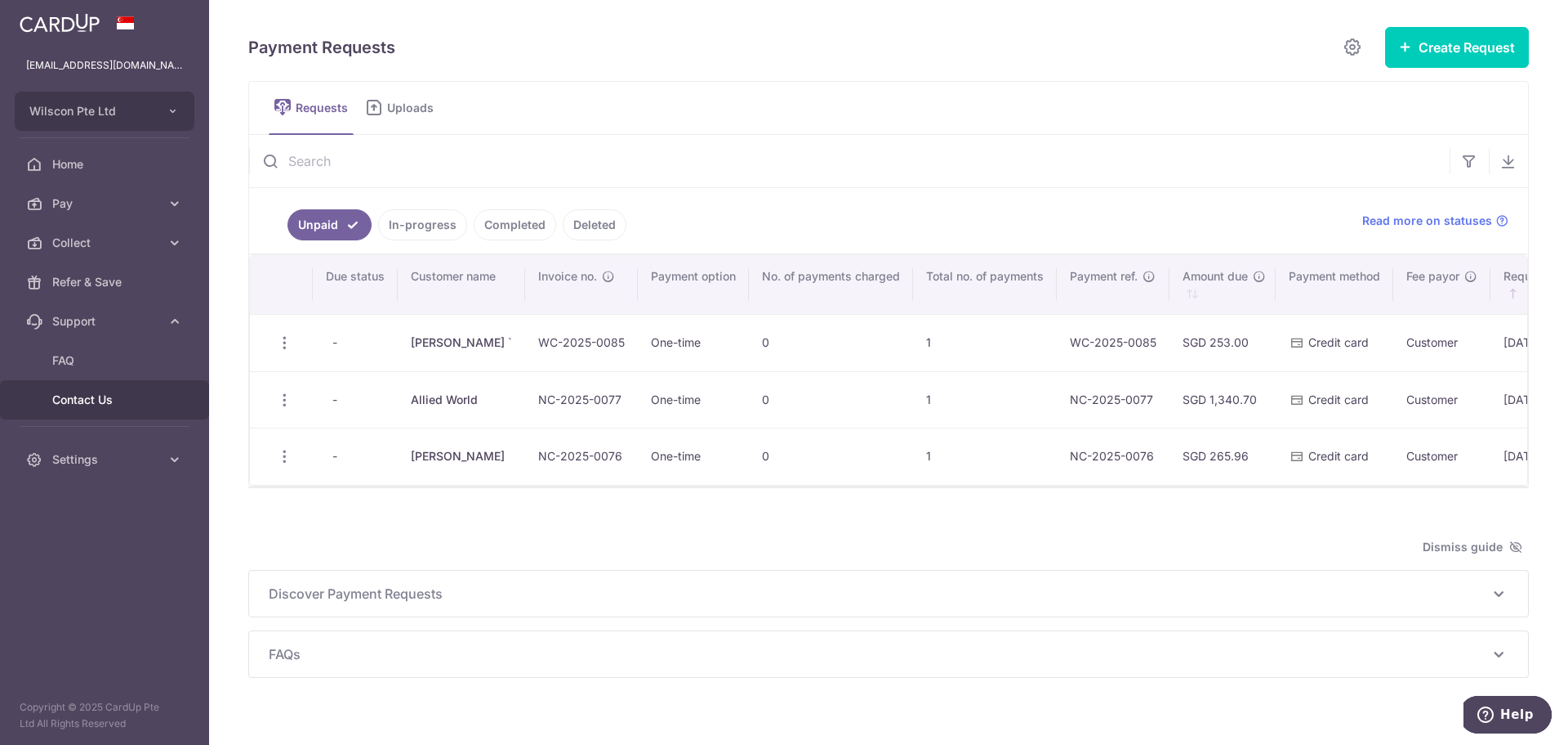
click at [119, 392] on span "Contact Us" at bounding box center [106, 399] width 107 height 16
